Goal: Task Accomplishment & Management: Complete application form

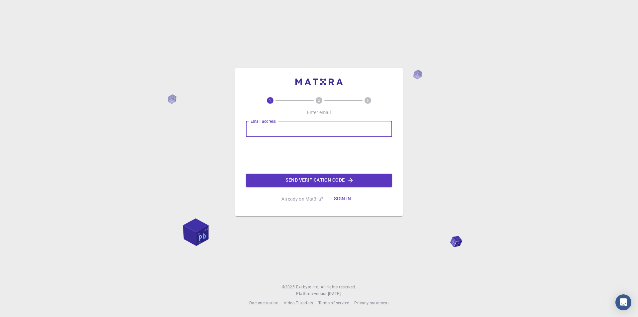
click at [353, 131] on input "Email address" at bounding box center [319, 129] width 146 height 16
type input "[EMAIL_ADDRESS][DOMAIN_NAME]"
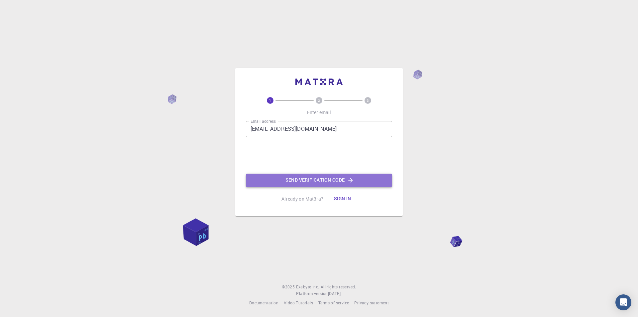
click at [321, 178] on button "Send verification code" at bounding box center [319, 180] width 146 height 13
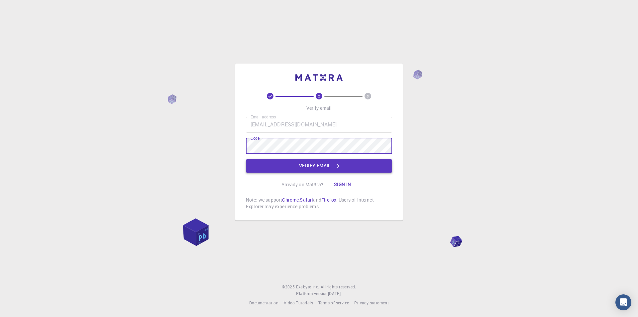
click at [299, 164] on button "Verify email" at bounding box center [319, 165] width 146 height 13
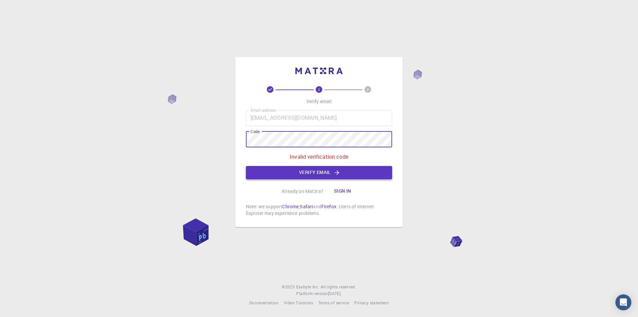
click at [310, 173] on button "Verify email" at bounding box center [319, 172] width 146 height 13
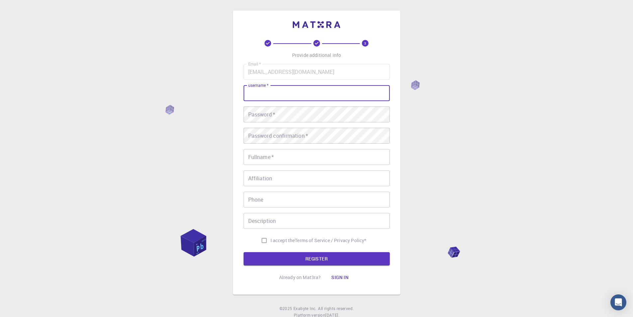
click at [327, 97] on input "username   *" at bounding box center [317, 93] width 146 height 16
type input "Medhat"
click at [191, 137] on div "3 Provide additional info Email   * medahmed6@yahoo.com Email   * username   * …" at bounding box center [316, 169] width 633 height 338
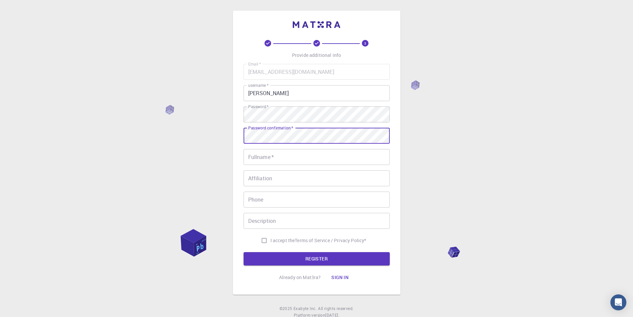
click at [279, 156] on input "Fullname   *" at bounding box center [317, 157] width 146 height 16
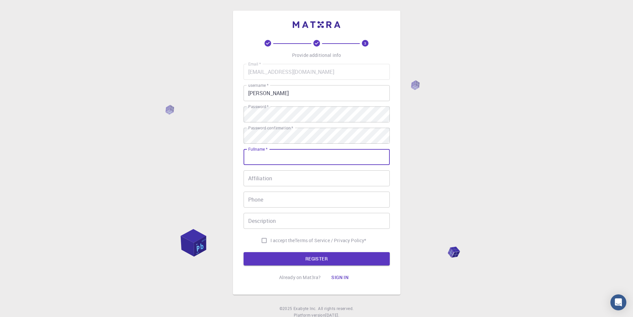
type input "Medhat"
click at [291, 174] on input "Affiliation" at bounding box center [317, 178] width 146 height 16
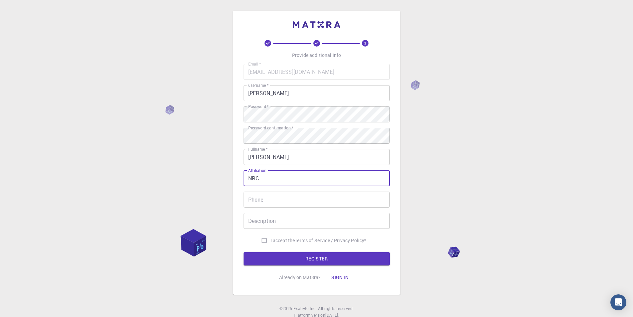
type input "NRC"
click at [278, 197] on input "Phone" at bounding box center [317, 200] width 146 height 16
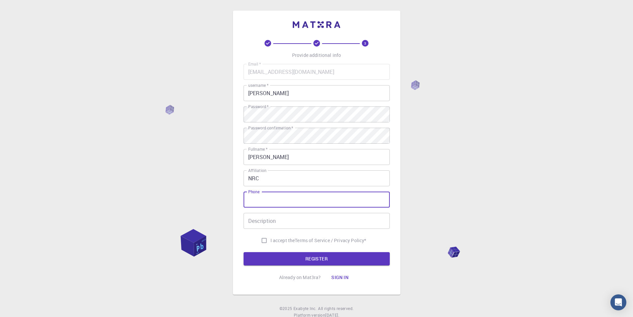
type input "01222727636"
click at [293, 220] on input "Description" at bounding box center [317, 221] width 146 height 16
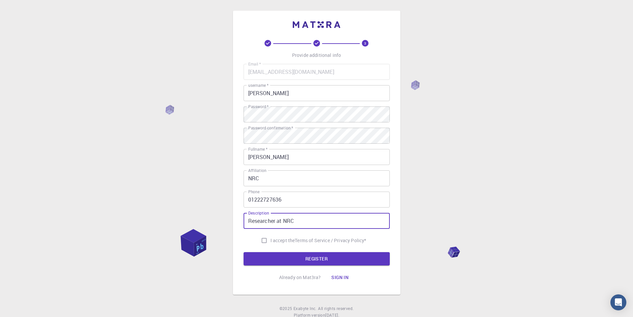
type input "Researcher at NRC"
click at [265, 240] on input "I accept the Terms of Service / Privacy Policy *" at bounding box center [264, 240] width 13 height 13
checkbox input "true"
click at [309, 260] on button "REGISTER" at bounding box center [317, 258] width 146 height 13
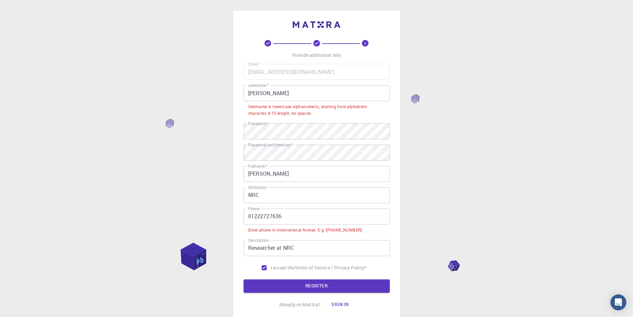
click at [281, 93] on input "Medhat" at bounding box center [317, 93] width 146 height 16
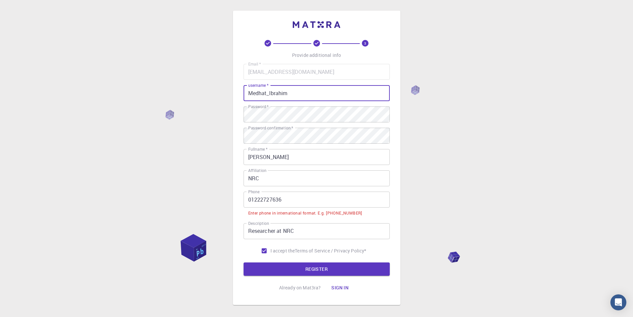
click at [459, 118] on div "3 Provide additional info Email   * medahmed6@yahoo.com Email   * username   * …" at bounding box center [316, 174] width 633 height 349
click at [299, 268] on button "REGISTER" at bounding box center [317, 268] width 146 height 13
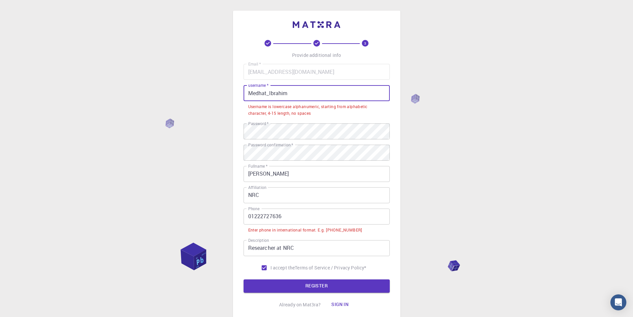
drag, startPoint x: 291, startPoint y: 92, endPoint x: 235, endPoint y: 87, distance: 55.4
click at [235, 87] on div "3 Provide additional info Email   * medahmed6@yahoo.com Email   * username   * …" at bounding box center [317, 166] width 168 height 311
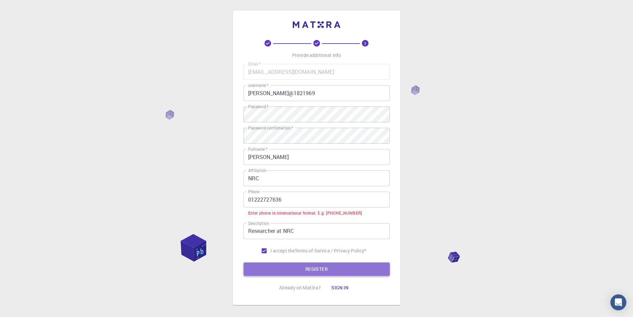
click at [306, 268] on button "REGISTER" at bounding box center [317, 268] width 146 height 13
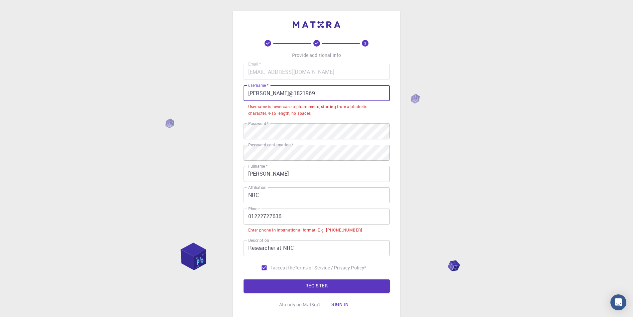
click at [268, 93] on input "Medhat@1821969" at bounding box center [317, 93] width 146 height 16
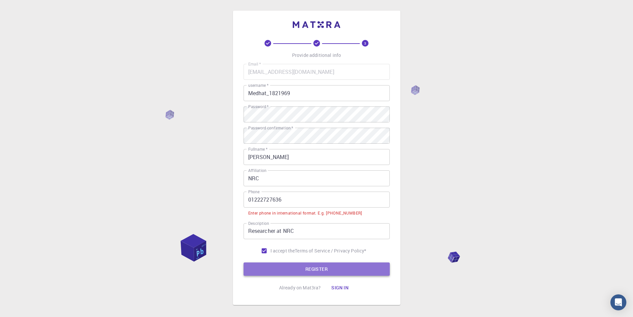
click at [317, 272] on button "REGISTER" at bounding box center [317, 268] width 146 height 13
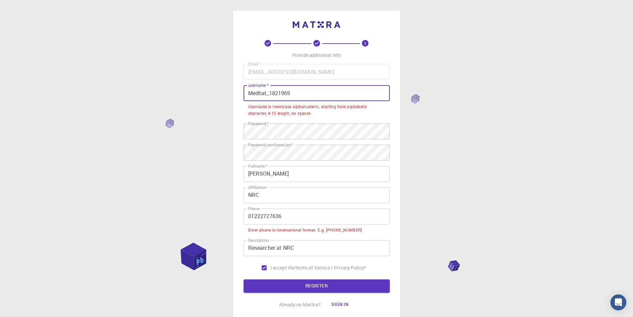
click at [271, 92] on input "Medhat_1821969" at bounding box center [317, 93] width 146 height 16
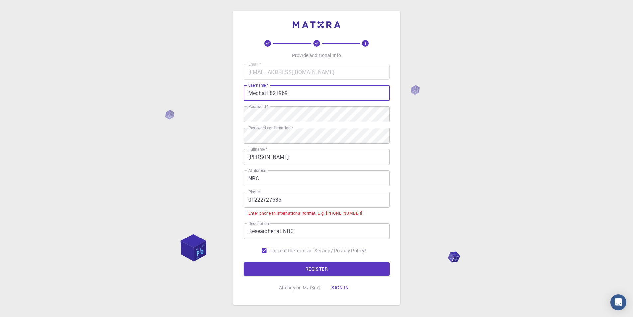
click at [419, 169] on div "3 Provide additional info Email   * medahmed6@yahoo.com Email   * username   * …" at bounding box center [316, 174] width 633 height 349
click at [324, 264] on button "REGISTER" at bounding box center [317, 268] width 146 height 13
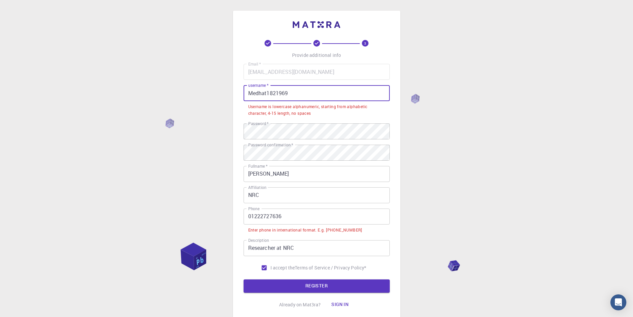
click at [268, 94] on input "Medhat1821969" at bounding box center [317, 93] width 146 height 16
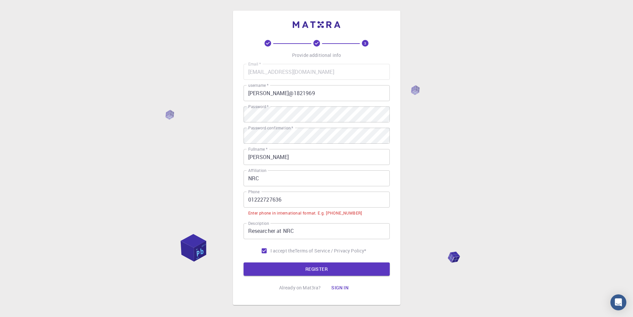
click at [503, 134] on div "3 Provide additional info Email   * medahmed6@yahoo.com Email   * username   * …" at bounding box center [316, 174] width 633 height 349
click at [322, 268] on button "REGISTER" at bounding box center [317, 268] width 146 height 13
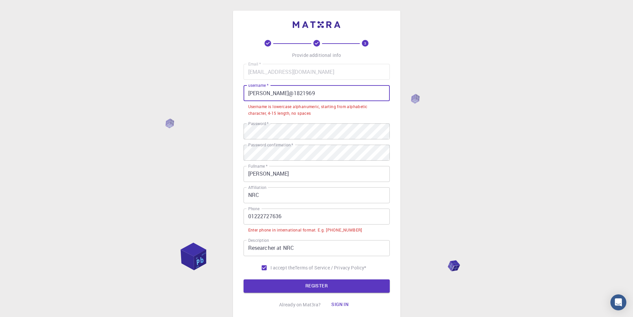
drag, startPoint x: 272, startPoint y: 90, endPoint x: 267, endPoint y: 90, distance: 5.3
click at [267, 90] on input "Medhat@1821969" at bounding box center [317, 93] width 146 height 16
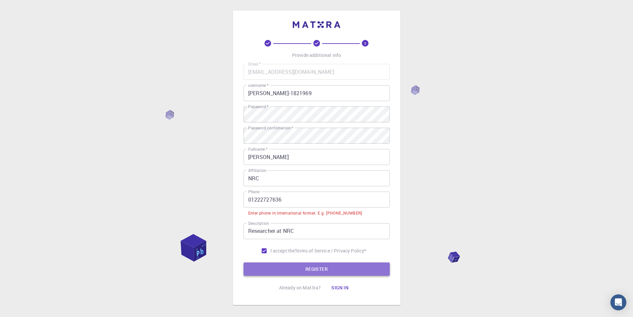
click at [315, 269] on button "REGISTER" at bounding box center [317, 268] width 146 height 13
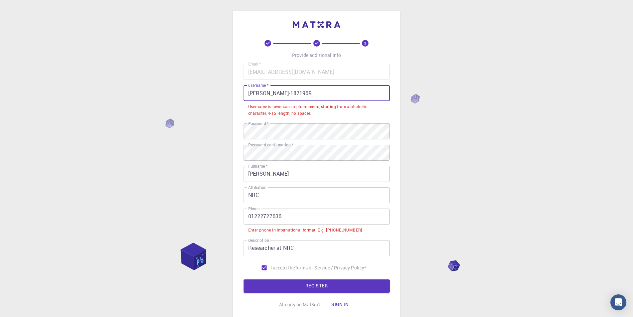
drag, startPoint x: 299, startPoint y: 91, endPoint x: 259, endPoint y: 90, distance: 39.9
click at [259, 90] on input "Medhat-1821969" at bounding box center [317, 93] width 146 height 16
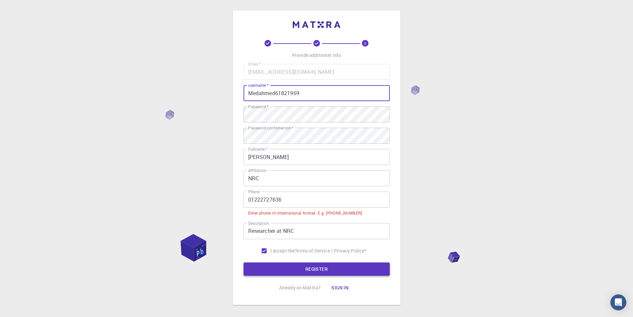
click at [316, 268] on button "REGISTER" at bounding box center [317, 268] width 146 height 13
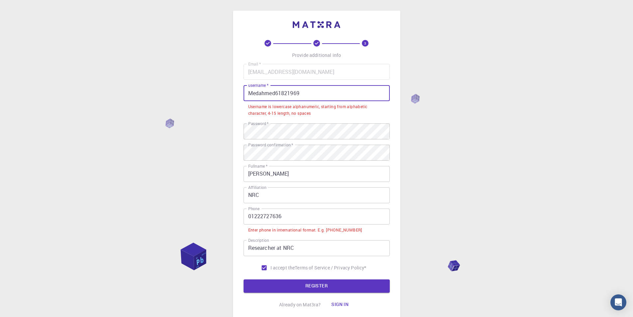
drag, startPoint x: 318, startPoint y: 94, endPoint x: 230, endPoint y: 95, distance: 87.5
click at [230, 95] on div "3 Provide additional info Email   * medahmed6@yahoo.com Email   * username   * …" at bounding box center [316, 182] width 633 height 365
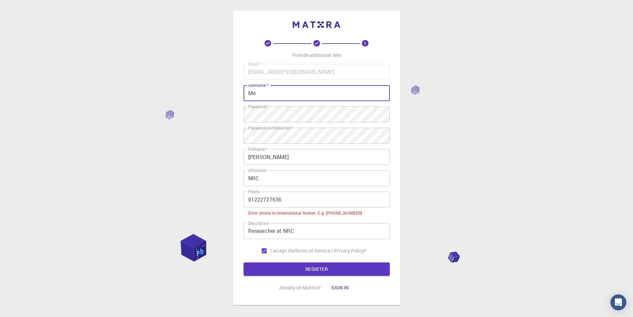
type input "M"
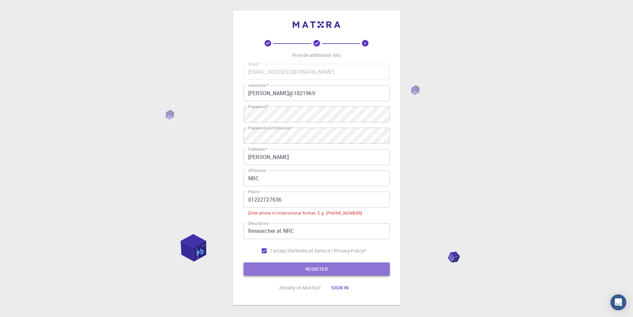
click at [296, 264] on button "REGISTER" at bounding box center [317, 268] width 146 height 13
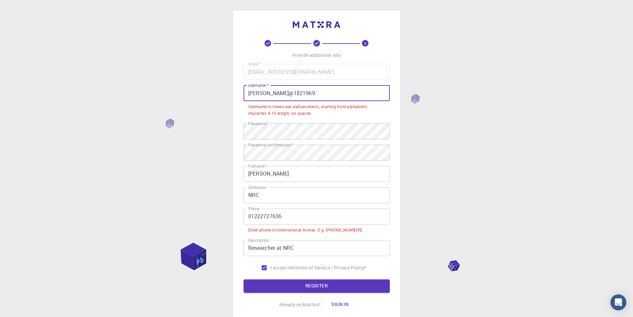
drag, startPoint x: 270, startPoint y: 91, endPoint x: 185, endPoint y: 92, distance: 85.1
click at [185, 92] on div "3 Provide additional info Email   * medahmed6@yahoo.com Email   * username   * …" at bounding box center [316, 182] width 633 height 365
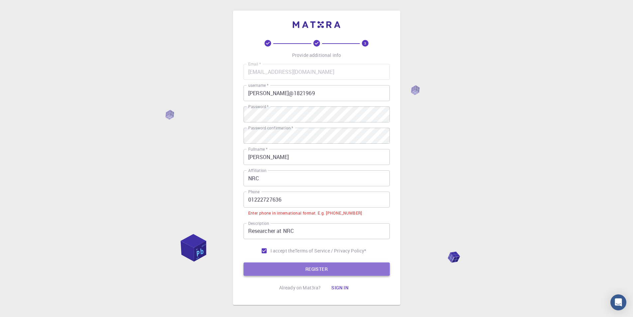
click at [319, 269] on button "REGISTER" at bounding box center [317, 268] width 146 height 13
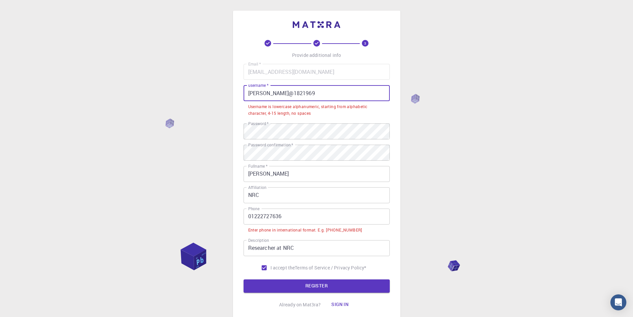
click at [271, 93] on input "medhat@1821969" at bounding box center [317, 93] width 146 height 16
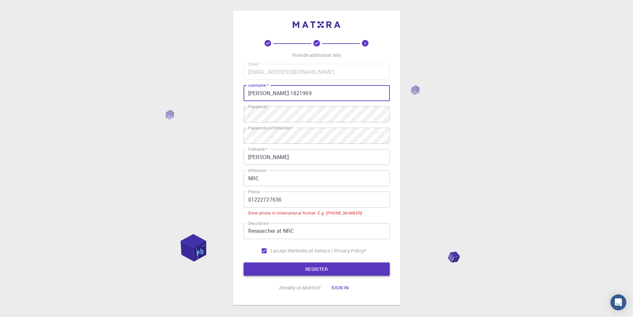
type input "medhat-1821969"
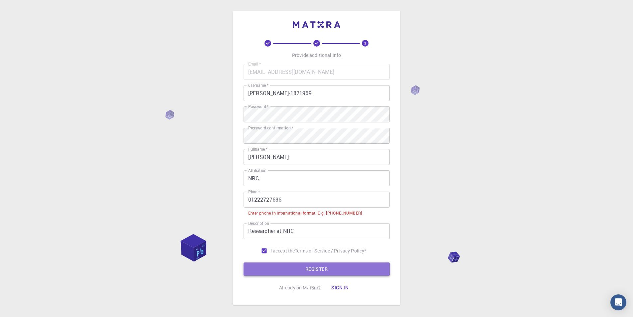
click at [311, 265] on button "REGISTER" at bounding box center [317, 268] width 146 height 13
click at [249, 201] on input "01222727636" at bounding box center [317, 200] width 146 height 16
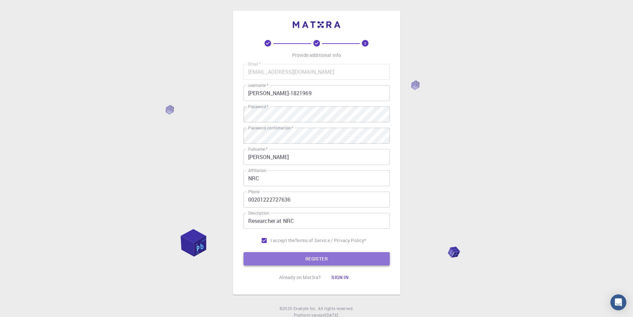
click at [315, 262] on button "REGISTER" at bounding box center [317, 258] width 146 height 13
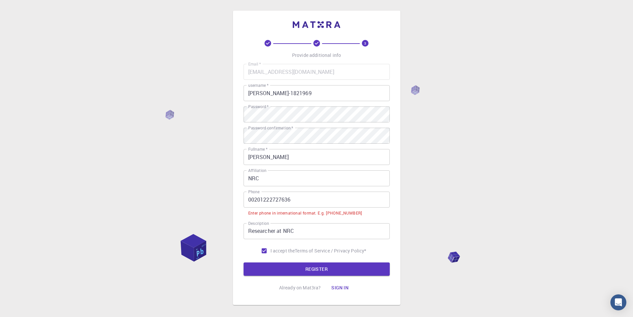
click at [260, 200] on input "00201222727636" at bounding box center [317, 200] width 146 height 16
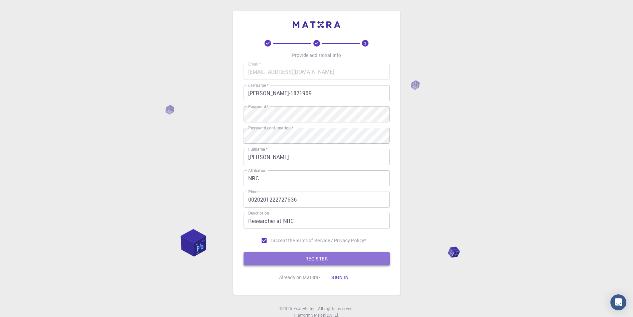
click at [321, 259] on button "REGISTER" at bounding box center [317, 258] width 146 height 13
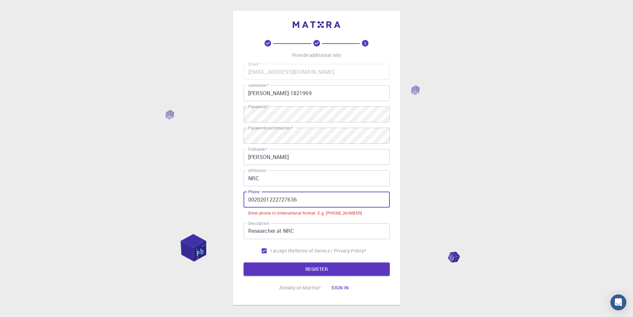
drag, startPoint x: 249, startPoint y: 199, endPoint x: 254, endPoint y: 196, distance: 6.2
click at [255, 198] on input "0020201222727636" at bounding box center [317, 200] width 146 height 16
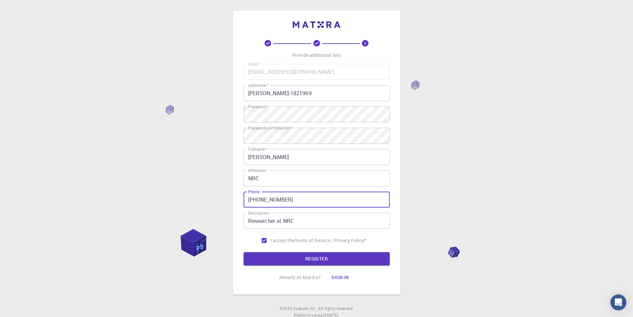
type input "+20201222727636"
click at [315, 266] on div "3 Provide additional info Email   * medahmed6@yahoo.com Email   * username   * …" at bounding box center [317, 162] width 146 height 244
click at [317, 258] on button "REGISTER" at bounding box center [317, 258] width 146 height 13
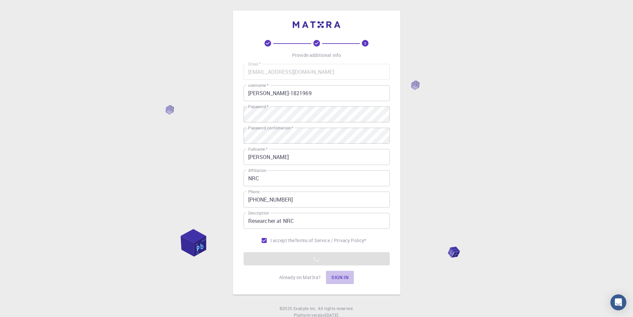
click at [344, 275] on button "Sign in" at bounding box center [340, 277] width 28 height 13
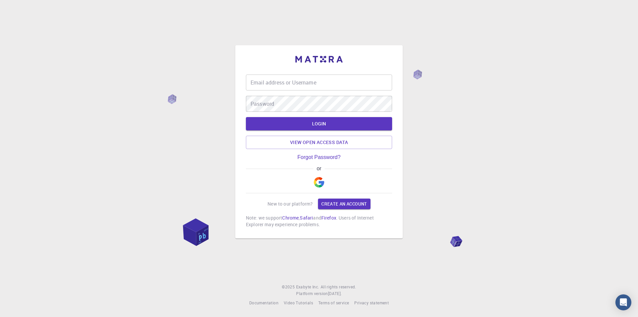
type input "medhat-1821969"
click at [311, 126] on button "LOGIN" at bounding box center [319, 123] width 146 height 13
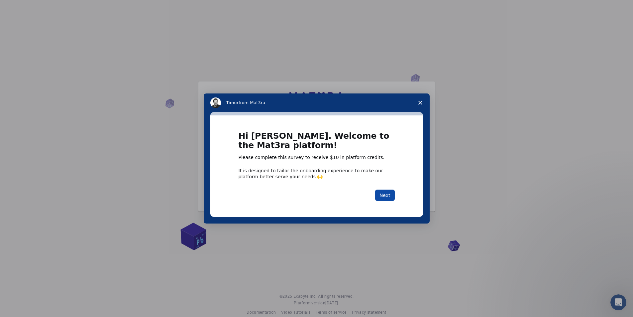
click at [389, 196] on button "Next" at bounding box center [385, 195] width 20 height 11
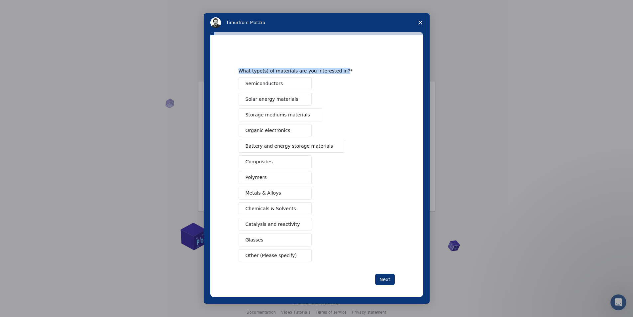
drag, startPoint x: 237, startPoint y: 69, endPoint x: 357, endPoint y: 72, distance: 120.4
click at [357, 72] on div "What type(s) of materials are you interested in?" at bounding box center [312, 71] width 146 height 6
click at [297, 166] on button "Composites" at bounding box center [275, 161] width 73 height 13
click at [281, 84] on button "Semiconductors" at bounding box center [275, 83] width 73 height 13
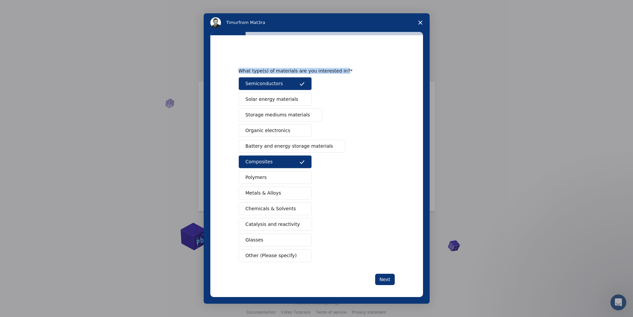
click at [292, 194] on button "Metals & Alloys" at bounding box center [275, 193] width 73 height 13
click at [388, 278] on button "Next" at bounding box center [385, 279] width 20 height 11
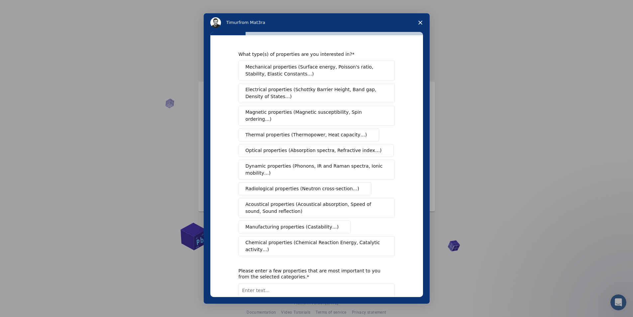
click at [339, 93] on span "Electrical properties (Schottky Barrier Height, Band gap, Density of States…)" at bounding box center [315, 93] width 138 height 14
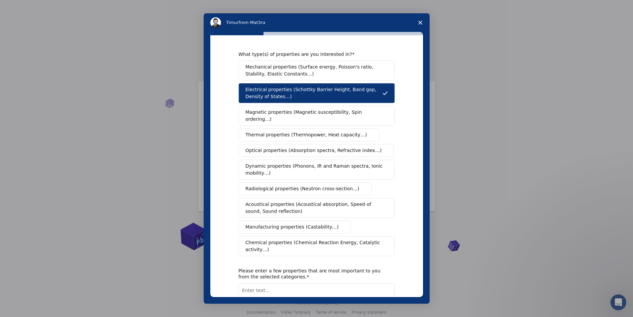
click at [343, 147] on span "Optical properties (Absorption spectra, Refractive index…)" at bounding box center [314, 150] width 136 height 7
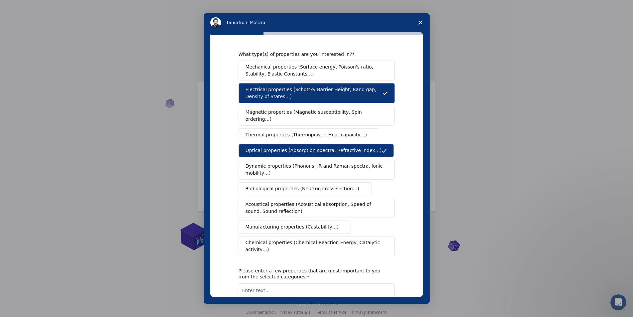
click at [336, 163] on span "Dynamic properties (Phonons, IR and Raman spectra, Ionic mobility…)" at bounding box center [315, 170] width 138 height 14
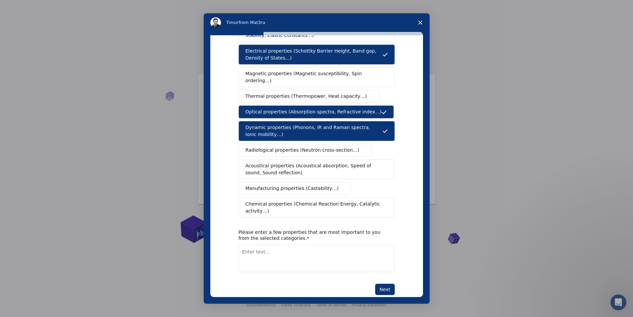
scroll to position [9, 0]
click at [293, 245] on textarea "Enter text..." at bounding box center [317, 258] width 156 height 27
click at [384, 284] on button "Next" at bounding box center [385, 289] width 20 height 11
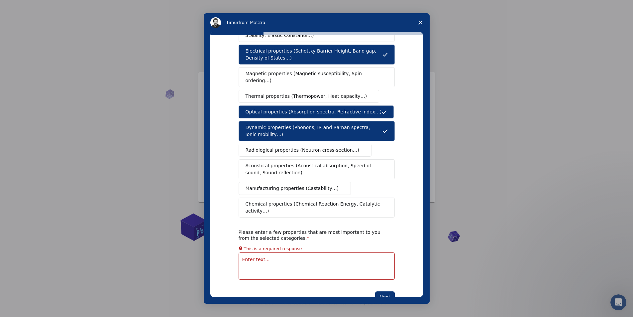
click at [327, 252] on textarea "Enter text..." at bounding box center [317, 265] width 156 height 27
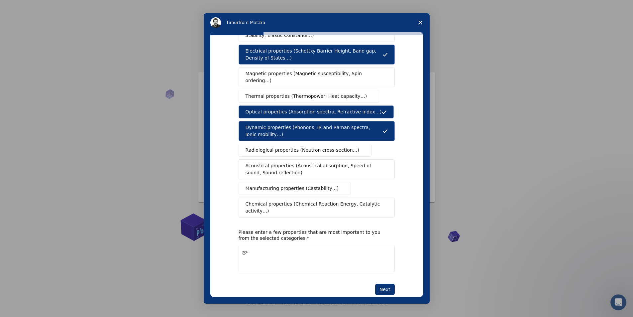
type textarea "خ"
type textarea "optimized energy, physcial properties (total dipole moment, MESP)"
click at [380, 284] on button "Next" at bounding box center [385, 289] width 20 height 11
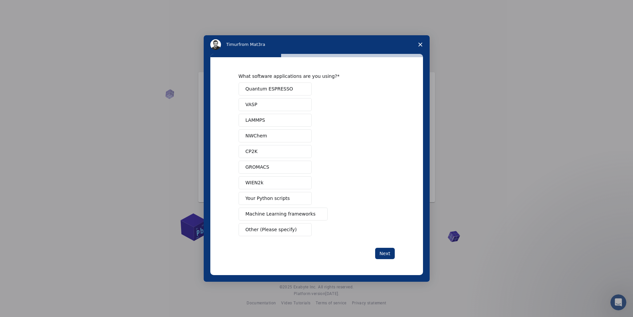
scroll to position [0, 0]
click at [294, 89] on button "Quantum ESPRESSO" at bounding box center [275, 88] width 73 height 13
click at [280, 103] on button "VASP" at bounding box center [275, 104] width 73 height 13
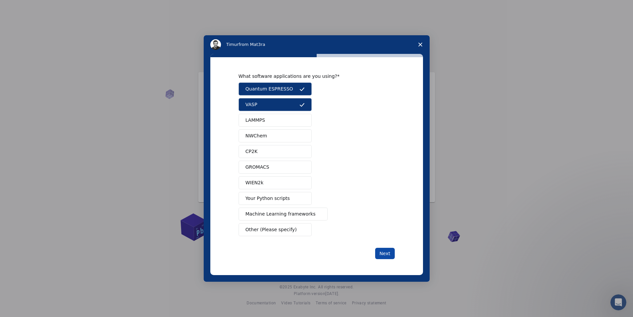
click at [384, 253] on button "Next" at bounding box center [385, 253] width 20 height 11
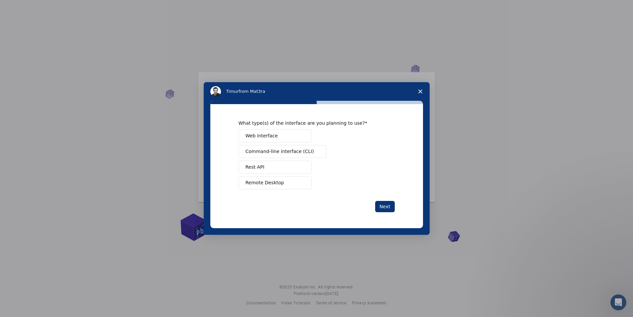
click at [290, 134] on button "Web interface" at bounding box center [275, 135] width 73 height 13
click at [282, 182] on button "Remote Desktop" at bounding box center [275, 182] width 73 height 13
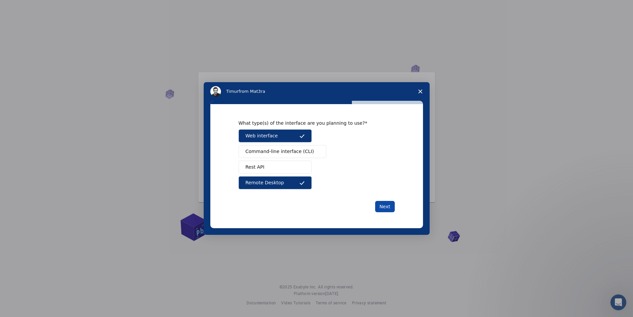
click at [388, 207] on button "Next" at bounding box center [385, 206] width 20 height 11
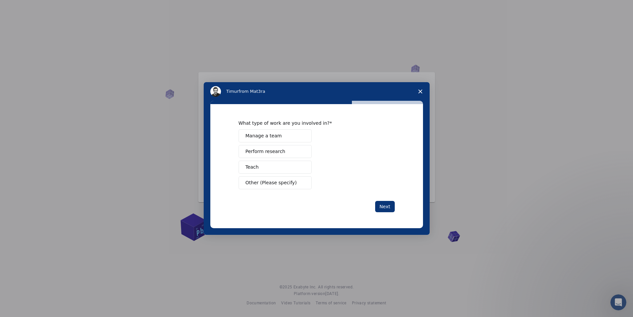
click at [288, 152] on button "Perform research" at bounding box center [275, 151] width 73 height 13
click at [294, 168] on button "Teach" at bounding box center [275, 167] width 73 height 13
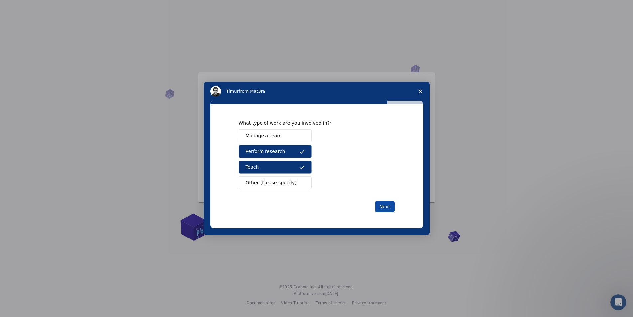
click at [390, 205] on button "Next" at bounding box center [385, 206] width 20 height 11
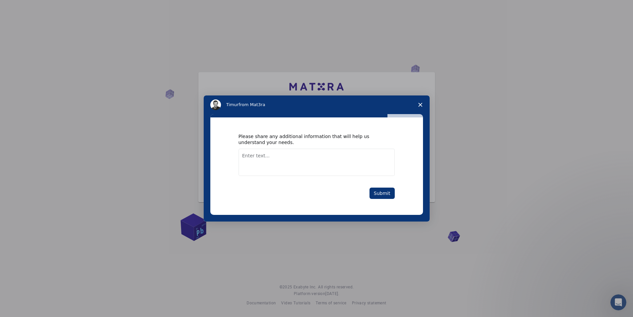
click at [311, 154] on textarea "Enter text..." at bounding box center [317, 162] width 156 height 27
type textarea "thank you"
click at [382, 192] on button "Submit" at bounding box center [382, 193] width 25 height 11
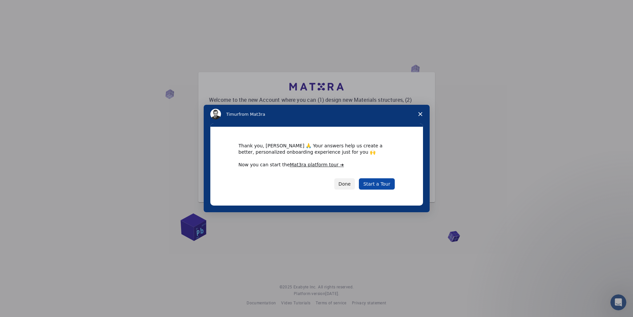
click at [384, 183] on link "Start a Tour" at bounding box center [377, 183] width 36 height 11
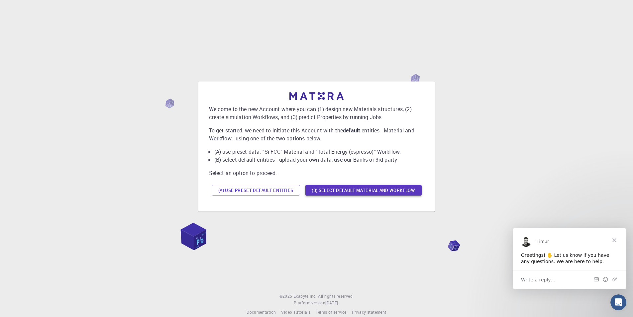
click at [367, 191] on button "(B) Select default material and workflow" at bounding box center [364, 190] width 116 height 11
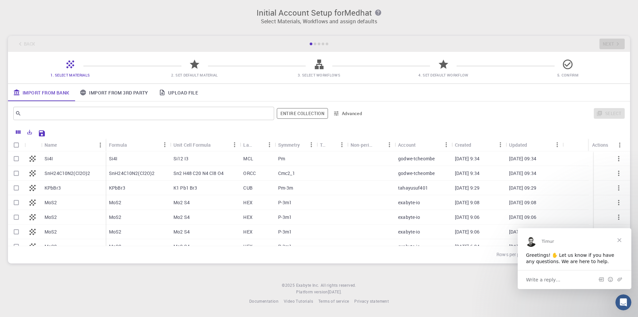
click at [619, 240] on span "Close" at bounding box center [620, 240] width 24 height 24
click at [619, 241] on button "button" at bounding box center [619, 246] width 16 height 16
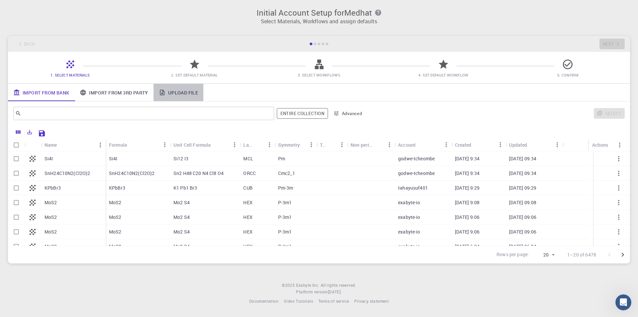
click at [178, 95] on link "Upload File" at bounding box center [179, 92] width 50 height 17
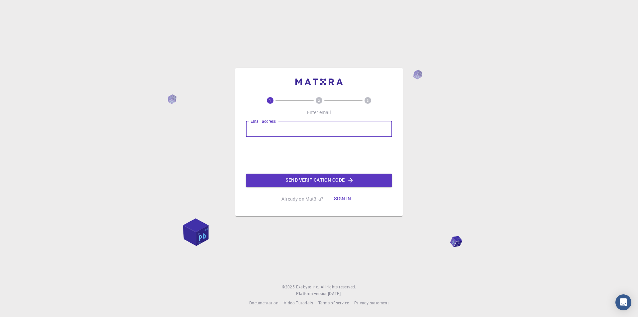
click at [313, 130] on input "Email address" at bounding box center [319, 129] width 146 height 16
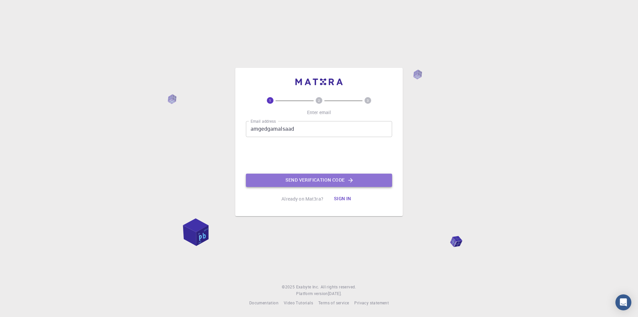
click at [295, 179] on button "Send verification code" at bounding box center [319, 180] width 146 height 13
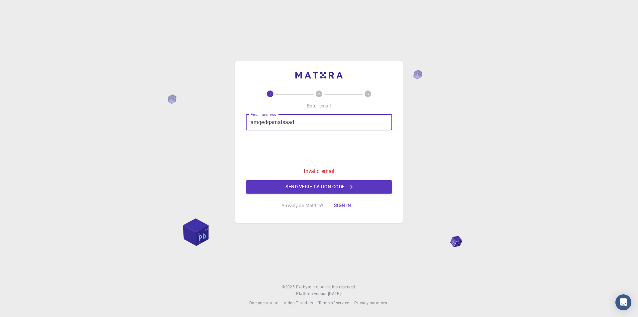
click at [299, 120] on input "amgedgamalsaad" at bounding box center [319, 122] width 146 height 16
type input "amgedgamalsaad@gmail.com"
click at [311, 190] on button "Send verification code" at bounding box center [319, 186] width 146 height 13
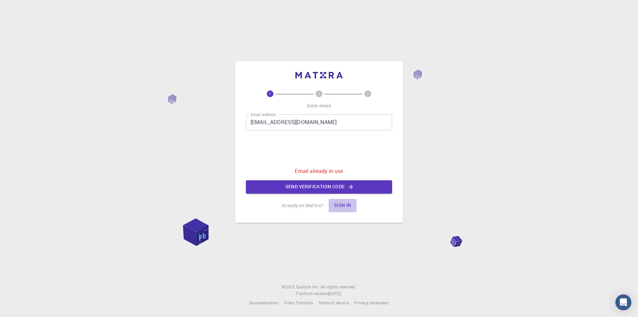
click at [347, 205] on button "Sign in" at bounding box center [343, 205] width 28 height 13
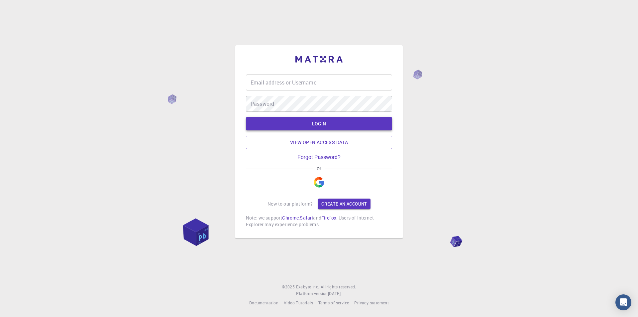
type input "medhat-1821969"
click at [272, 79] on input "medhat-1821969" at bounding box center [319, 82] width 146 height 16
click at [337, 157] on link "Forgot Password?" at bounding box center [319, 157] width 43 height 6
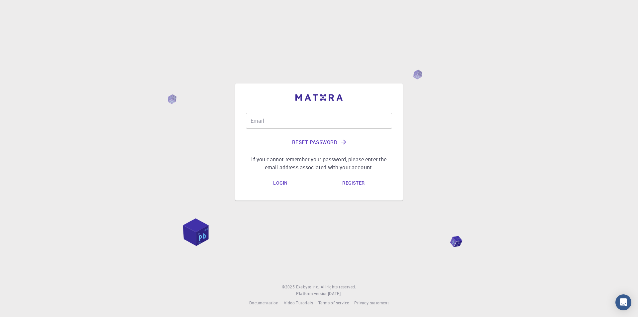
click at [311, 120] on input "Email" at bounding box center [319, 121] width 146 height 16
click at [334, 146] on button "Reset Password" at bounding box center [319, 142] width 146 height 16
click at [297, 121] on input "amgedgamalsaad#gmail.com" at bounding box center [319, 121] width 146 height 16
click at [299, 123] on input "amgedgamalsaad#gmail.com" at bounding box center [319, 121] width 146 height 16
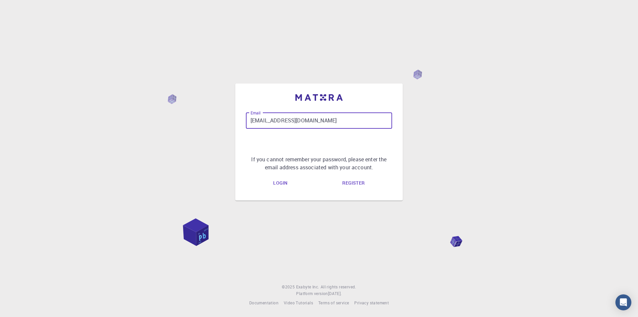
type input "amgedgamalsaad@gmail.com"
click at [281, 184] on link "Login" at bounding box center [280, 183] width 25 height 13
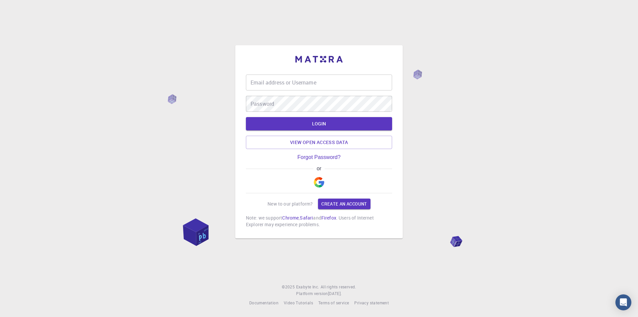
type input "medhat-1821969"
click at [313, 160] on link "Forgot Password?" at bounding box center [319, 157] width 43 height 6
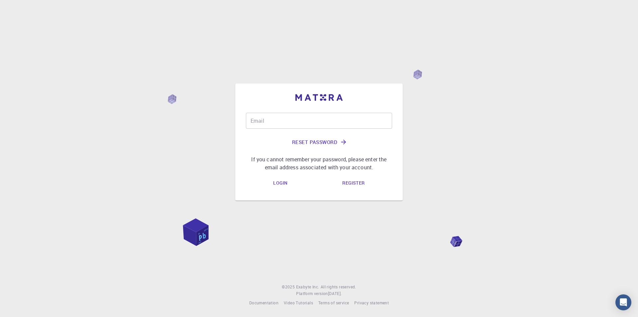
click at [281, 122] on input "Email" at bounding box center [319, 121] width 146 height 16
click at [286, 115] on input "Email" at bounding box center [319, 121] width 146 height 16
type input "amgedgamalsaad@gmail.com"
click at [308, 142] on button "Reset Password" at bounding box center [319, 142] width 146 height 16
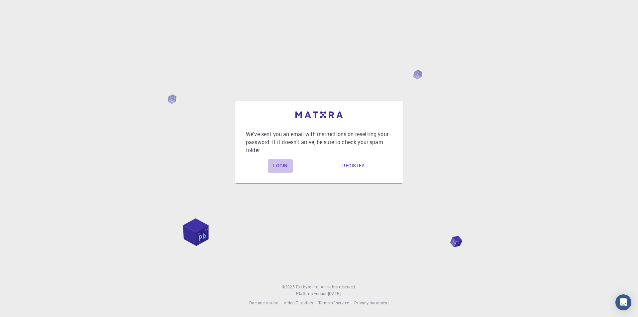
click at [283, 165] on link "Login" at bounding box center [280, 165] width 25 height 13
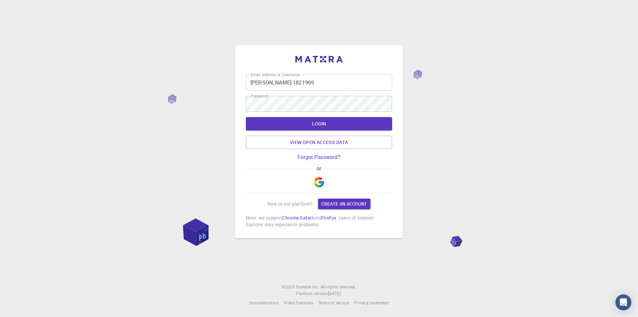
click at [296, 86] on input "medhat-1821969" at bounding box center [319, 82] width 146 height 16
click at [282, 84] on input "medhat-1821969" at bounding box center [319, 82] width 146 height 16
click at [282, 86] on input "Email address or Username" at bounding box center [319, 82] width 146 height 16
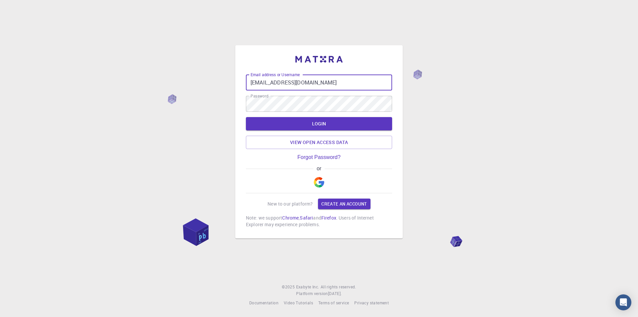
type input "amgedgamalsaad@gmail.com"
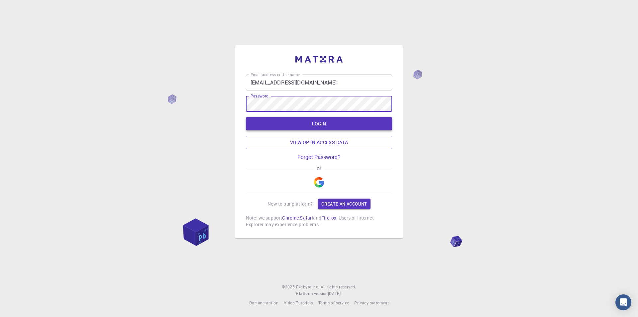
click at [273, 121] on button "LOGIN" at bounding box center [319, 123] width 146 height 13
